Goal: Information Seeking & Learning: Learn about a topic

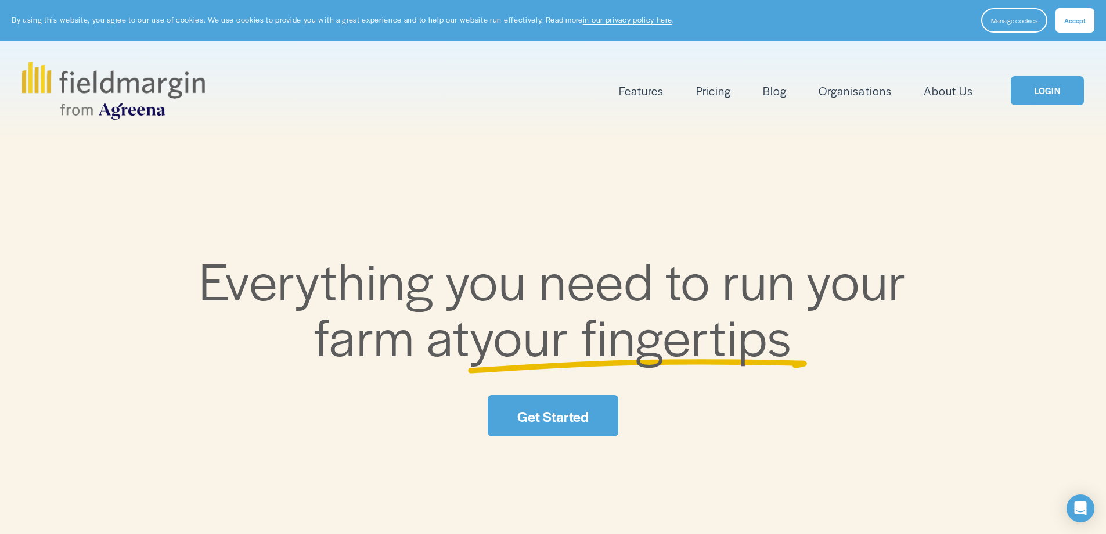
click at [713, 92] on link "Pricing" at bounding box center [713, 90] width 35 height 19
